Goal: Task Accomplishment & Management: Complete application form

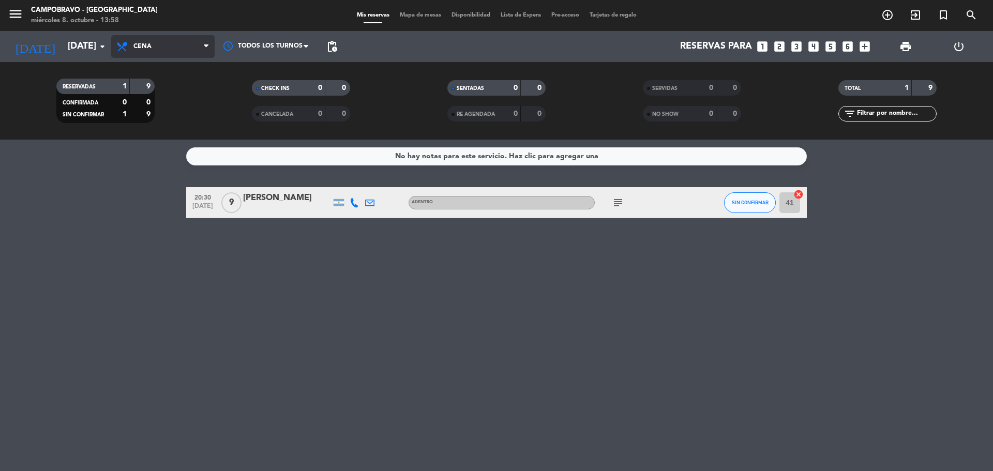
click at [134, 53] on span "Cena" at bounding box center [162, 46] width 103 height 23
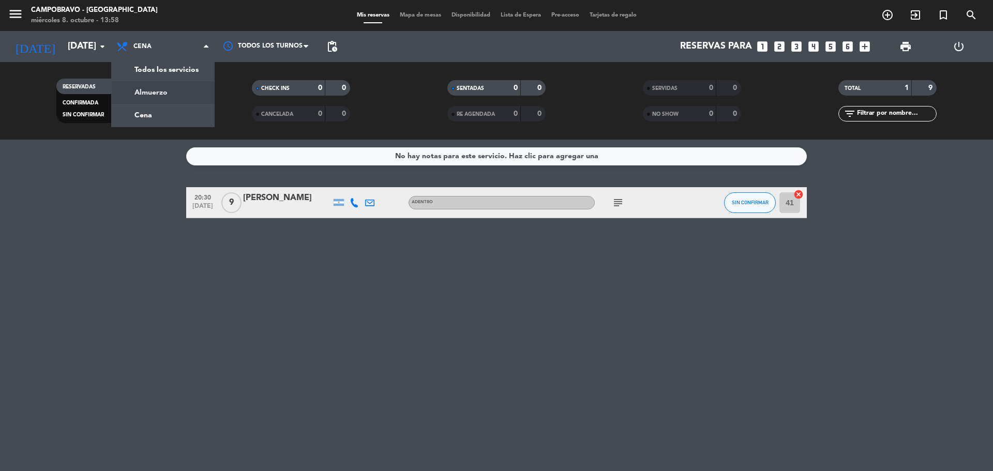
click at [166, 95] on div "menu Campobravo - Las Cañitas miércoles 8. octubre - 13:58 Mis reservas Mapa de…" at bounding box center [496, 70] width 993 height 140
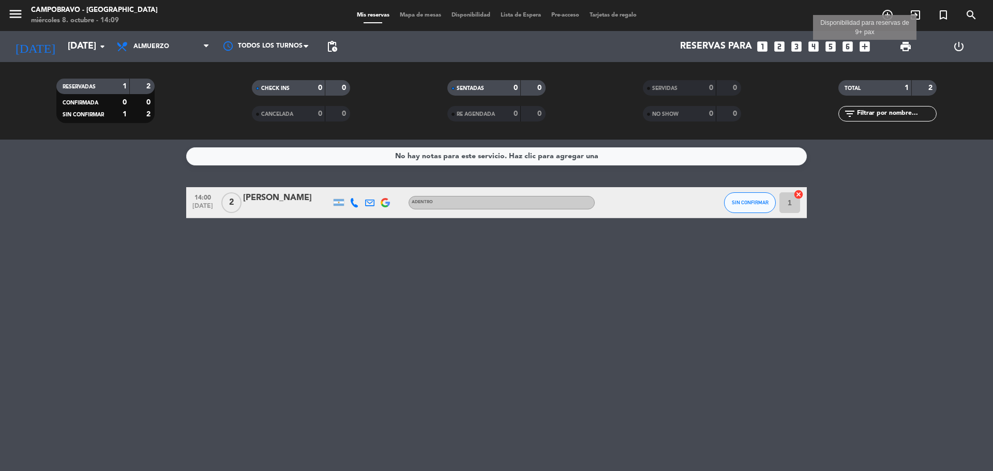
click at [864, 49] on icon "add_box" at bounding box center [864, 46] width 13 height 13
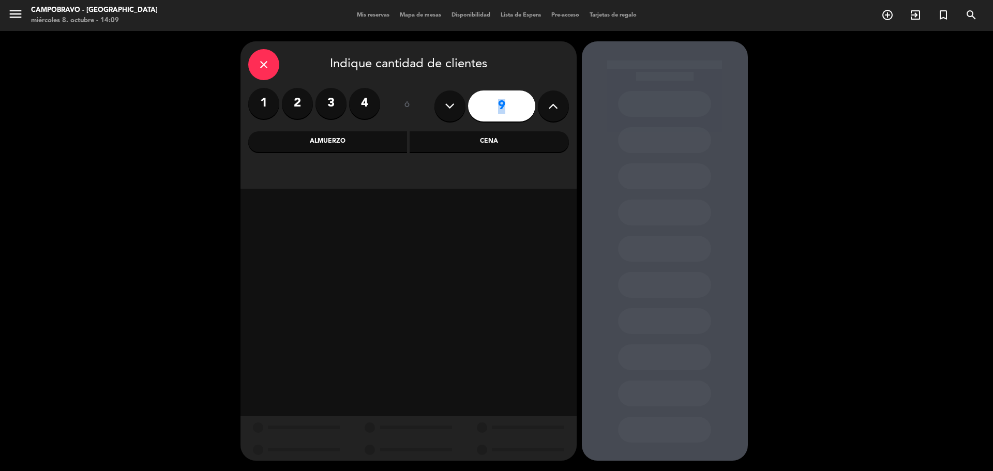
click at [452, 122] on div "close Indique cantidad de clientes 1 2 3 4 ó 9 Almuerzo Cena" at bounding box center [408, 114] width 336 height 147
drag, startPoint x: 450, startPoint y: 138, endPoint x: 446, endPoint y: 189, distance: 51.4
click at [450, 139] on div "Cena" at bounding box center [488, 141] width 159 height 21
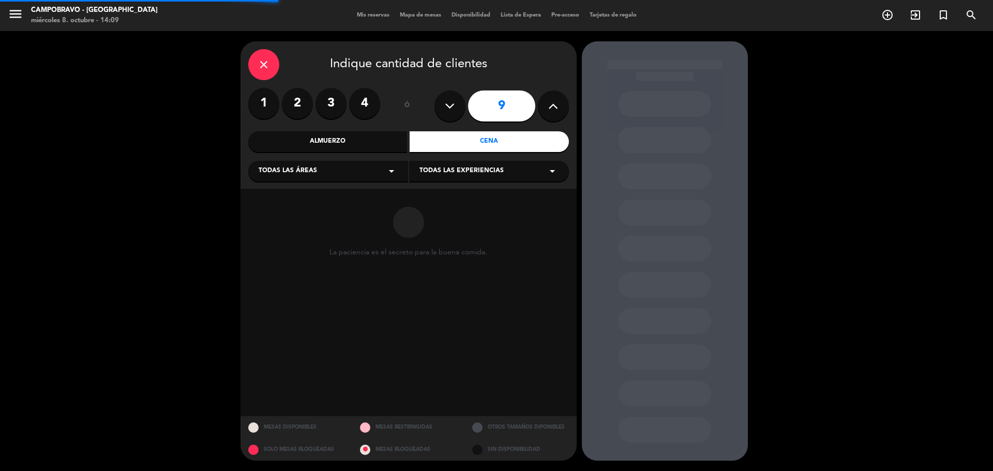
click at [448, 176] on span "Todas las experiencias" at bounding box center [461, 171] width 84 height 10
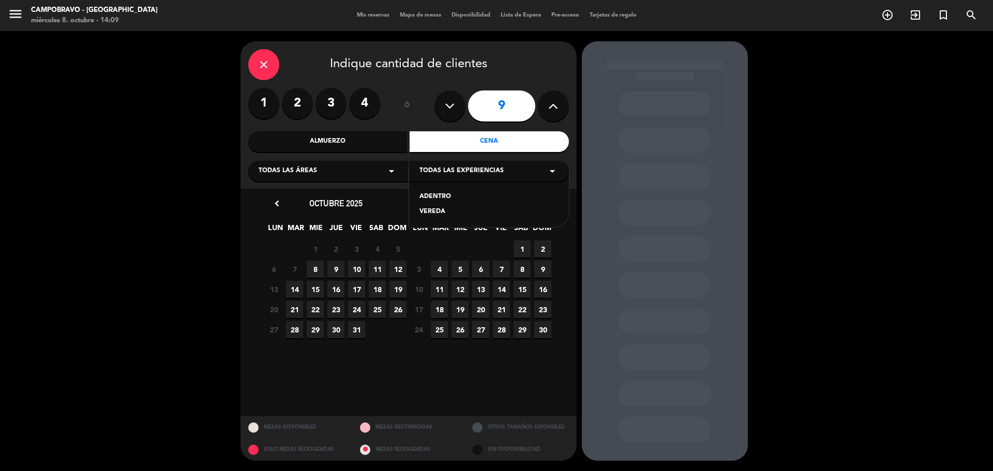
click at [452, 198] on div "ADENTRO" at bounding box center [488, 197] width 139 height 10
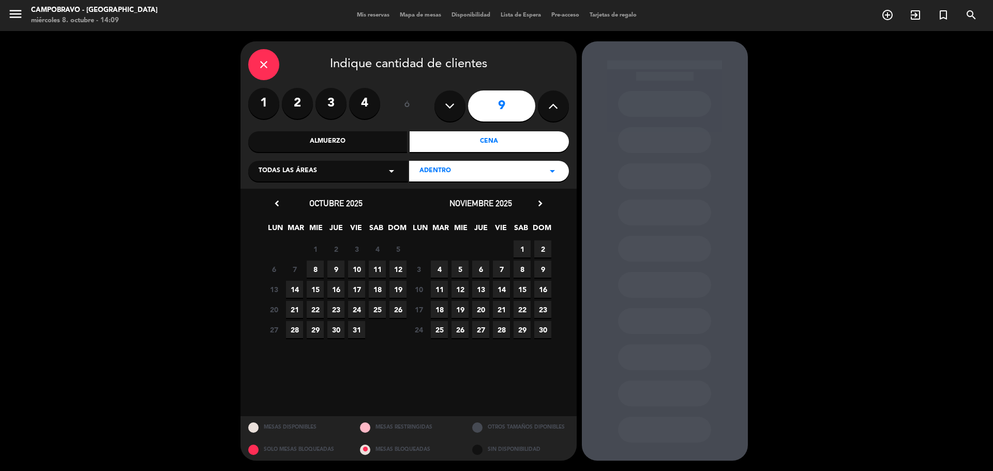
click at [315, 269] on span "8" at bounding box center [315, 269] width 17 height 17
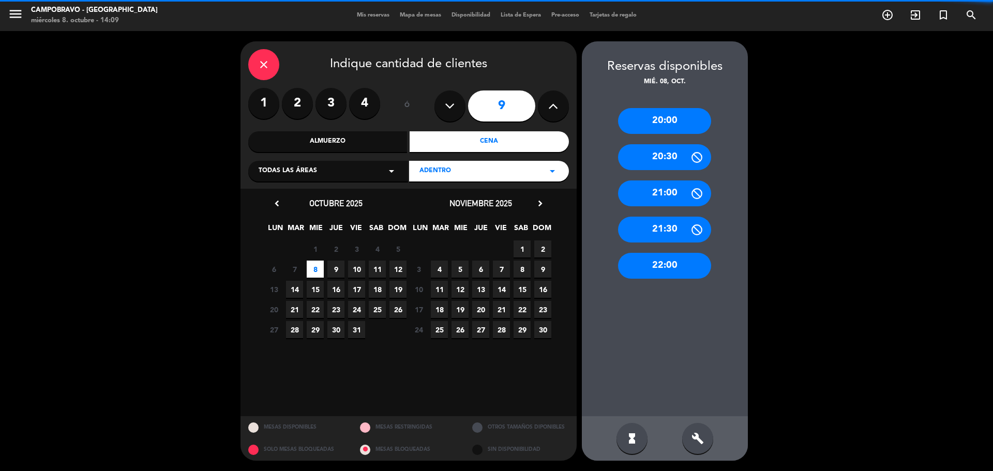
click at [693, 129] on div "20:00" at bounding box center [664, 121] width 93 height 26
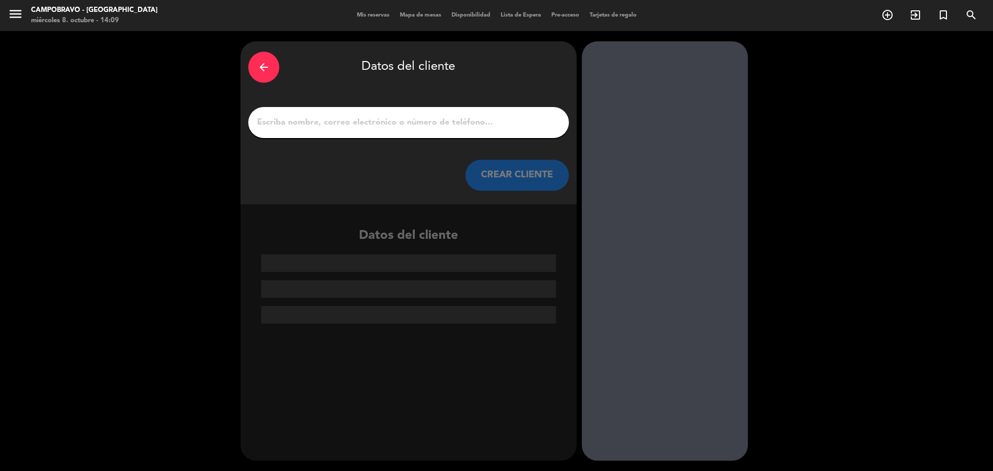
click at [535, 121] on input "1" at bounding box center [408, 122] width 305 height 14
click at [535, 122] on input "1" at bounding box center [408, 122] width 305 height 14
drag, startPoint x: 266, startPoint y: 69, endPoint x: 271, endPoint y: 76, distance: 9.2
click at [266, 70] on icon "arrow_back" at bounding box center [263, 67] width 12 height 12
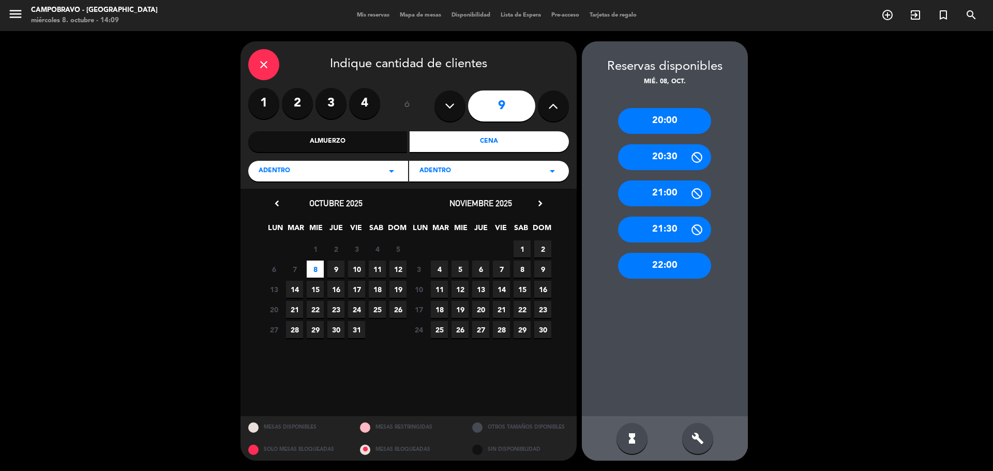
click at [548, 107] on icon at bounding box center [553, 106] width 10 height 16
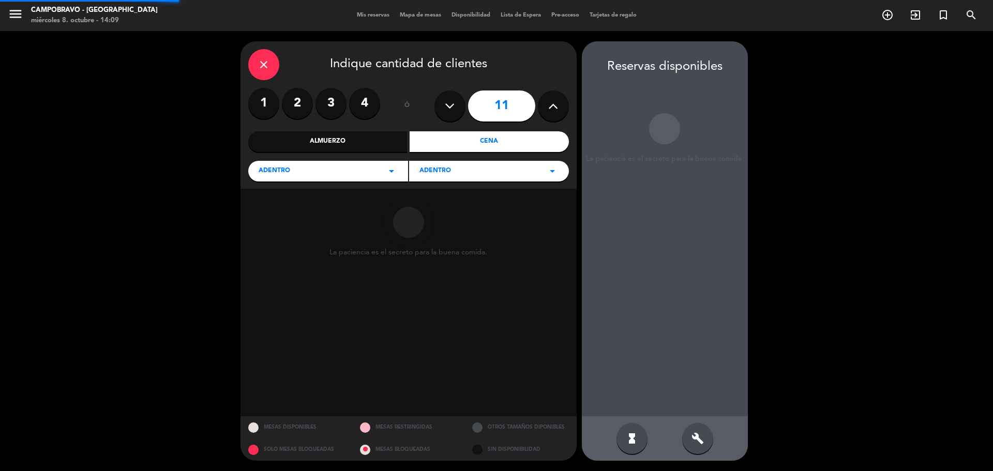
click at [548, 107] on icon at bounding box center [553, 106] width 10 height 16
click at [548, 105] on icon at bounding box center [553, 106] width 10 height 16
click at [548, 106] on icon at bounding box center [553, 106] width 10 height 16
type input "14"
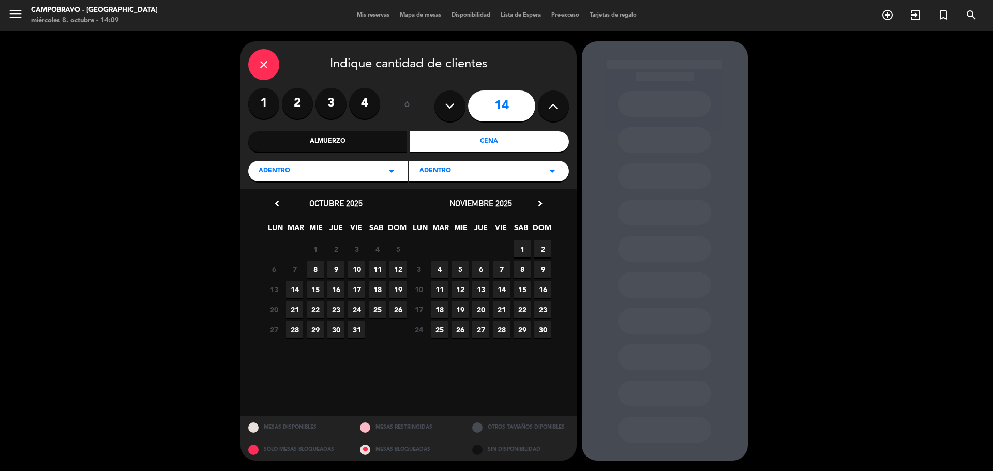
click at [324, 271] on div "6 7 8 9 10 11 12" at bounding box center [336, 269] width 145 height 20
click at [320, 269] on span "8" at bounding box center [315, 269] width 17 height 17
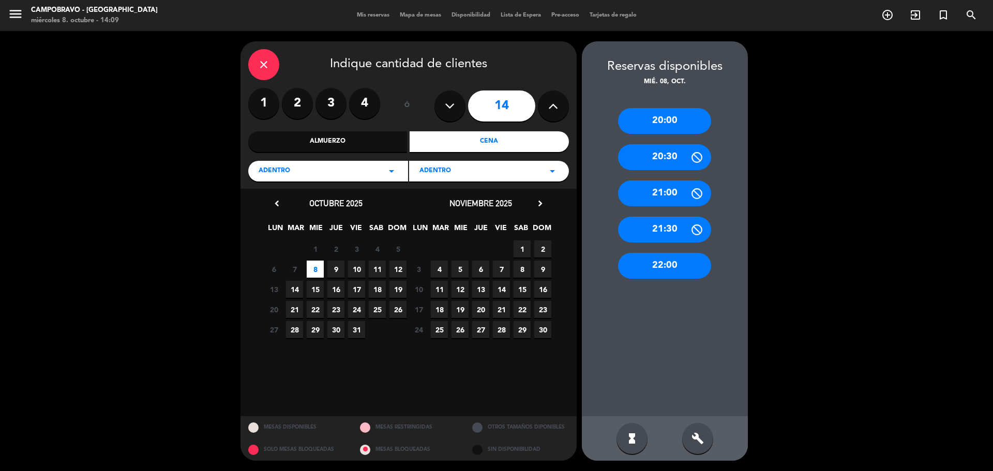
drag, startPoint x: 680, startPoint y: 128, endPoint x: 617, endPoint y: 135, distance: 63.9
click at [677, 130] on div "20:00" at bounding box center [664, 121] width 93 height 26
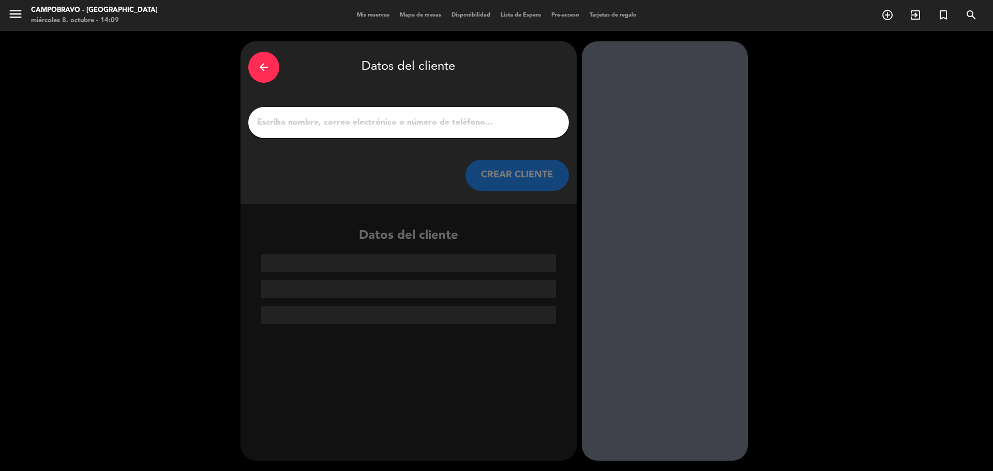
drag, startPoint x: 385, startPoint y: 136, endPoint x: 378, endPoint y: 131, distance: 8.5
click at [385, 137] on div at bounding box center [408, 122] width 321 height 31
click at [378, 126] on input "1" at bounding box center [408, 122] width 305 height 14
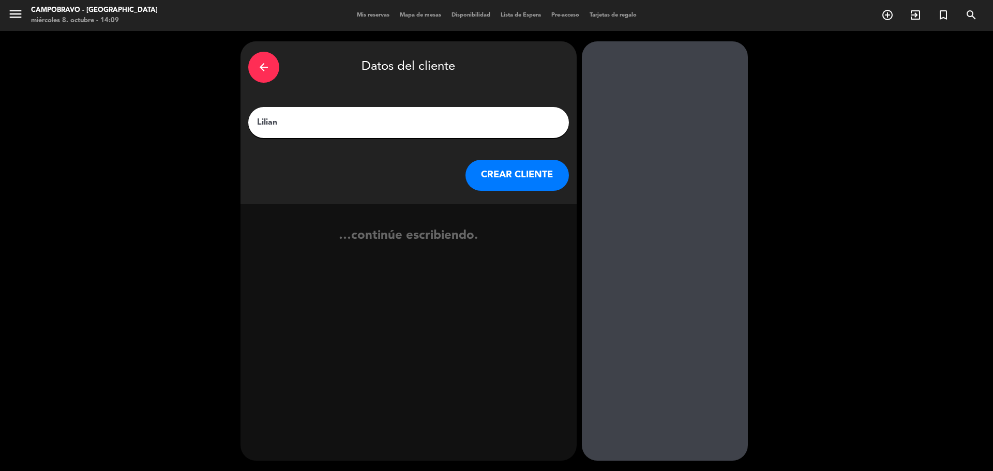
type input "Lilian"
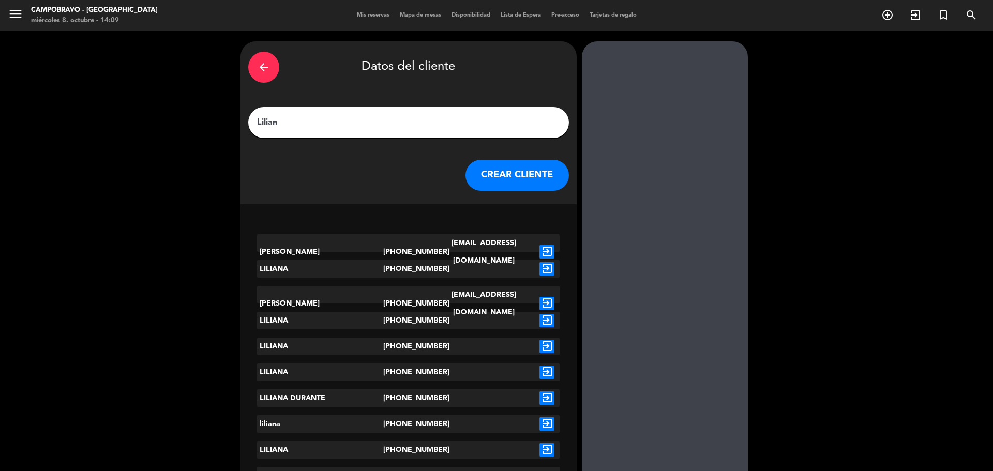
click at [365, 118] on input "Lilian" at bounding box center [408, 122] width 305 height 14
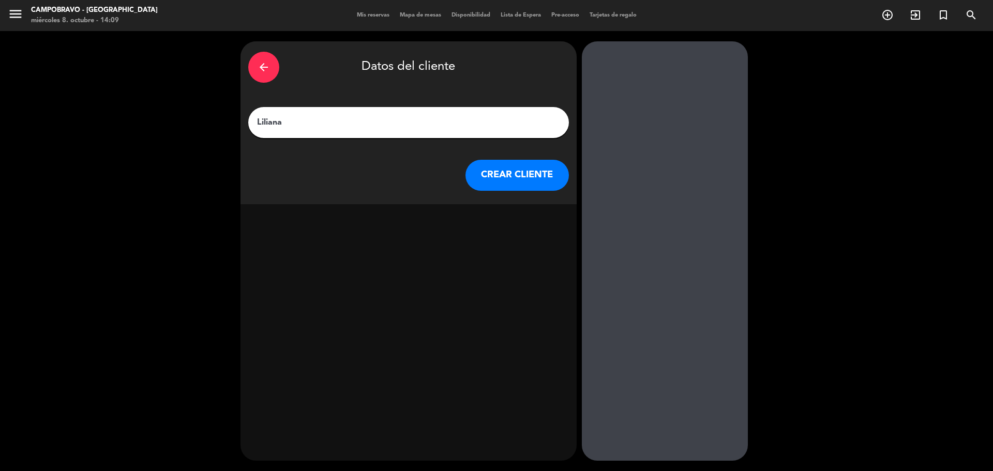
type input "Liliana"
click button "CREAR CLIENTE" at bounding box center [516, 175] width 103 height 31
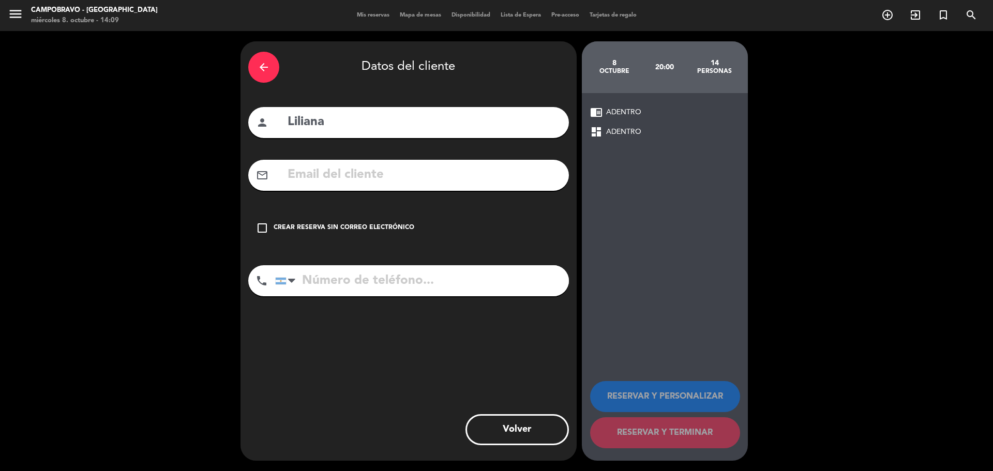
click at [337, 228] on div "Crear reserva sin correo electrónico" at bounding box center [344, 228] width 141 height 10
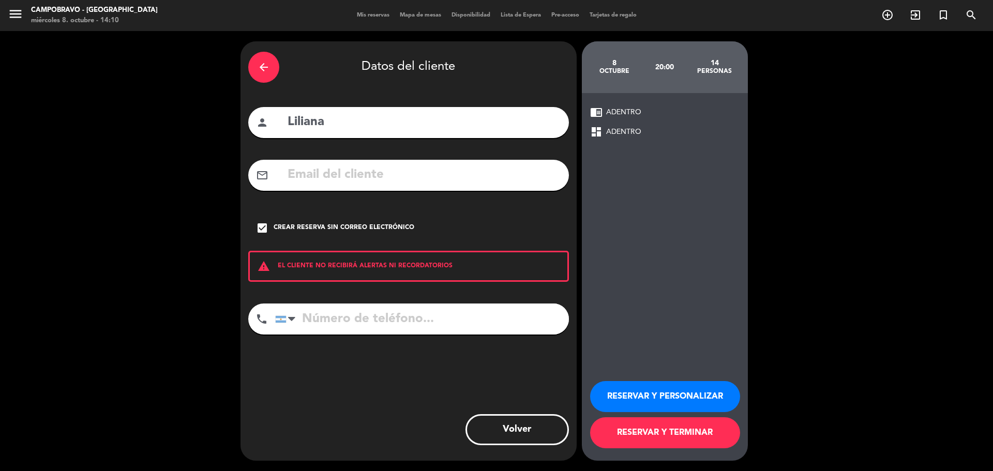
click at [394, 336] on div "phone [GEOGRAPHIC_DATA] +1 [GEOGRAPHIC_DATA] +44 [GEOGRAPHIC_DATA] ([GEOGRAPHIC…" at bounding box center [408, 323] width 321 height 38
click at [385, 327] on input "tel" at bounding box center [422, 319] width 294 height 31
click at [494, 321] on input "tel" at bounding box center [422, 319] width 294 height 31
click at [357, 317] on input "tel" at bounding box center [422, 319] width 294 height 31
click at [461, 322] on input "tel" at bounding box center [422, 319] width 294 height 31
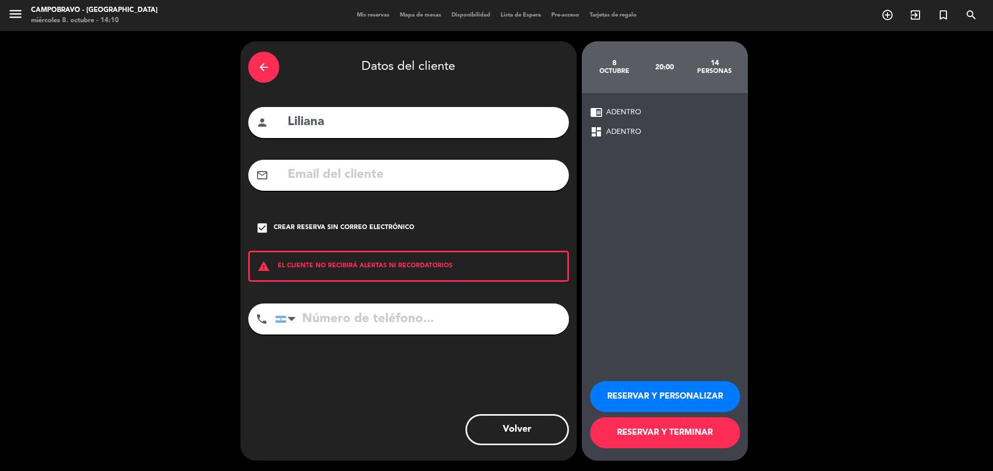
click at [383, 123] on input "Liliana" at bounding box center [423, 122] width 275 height 21
click at [393, 323] on input "tel" at bounding box center [422, 319] width 294 height 31
click at [366, 312] on input "tel" at bounding box center [422, 319] width 294 height 31
click at [366, 321] on input "tel" at bounding box center [422, 319] width 294 height 31
click at [385, 313] on input "tel" at bounding box center [422, 319] width 294 height 31
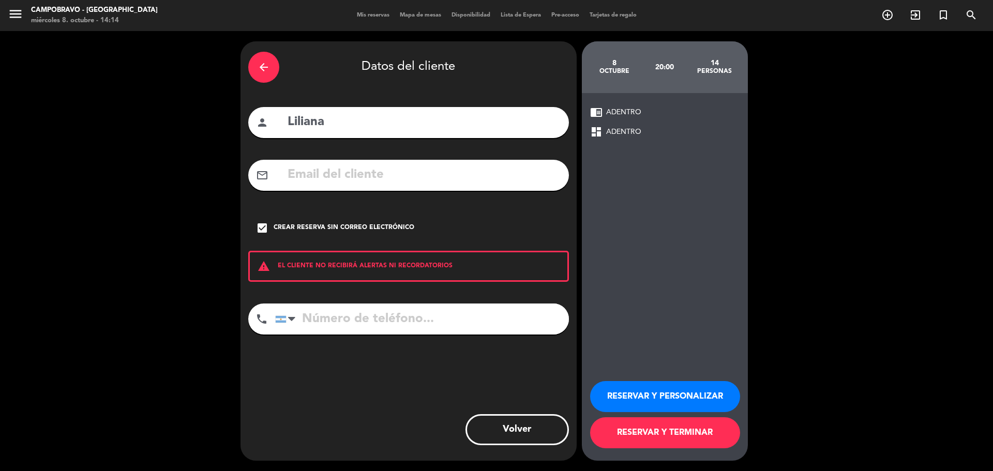
click at [329, 116] on input "Liliana" at bounding box center [423, 122] width 275 height 21
type input "L"
type input "liliana - valtech digital sa"
click at [363, 324] on input "tel" at bounding box center [422, 319] width 294 height 31
type input "1167483893"
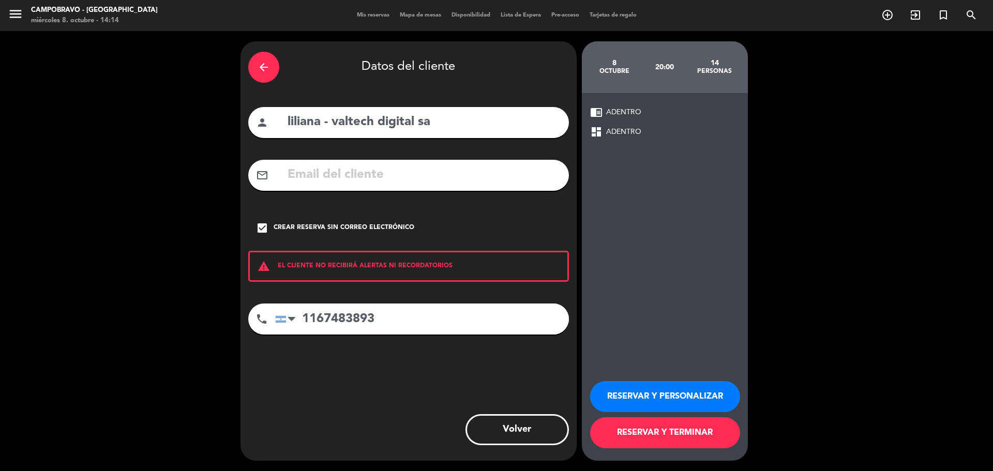
click at [661, 433] on button "RESERVAR Y TERMINAR" at bounding box center [665, 432] width 150 height 31
